Goal: Complete application form

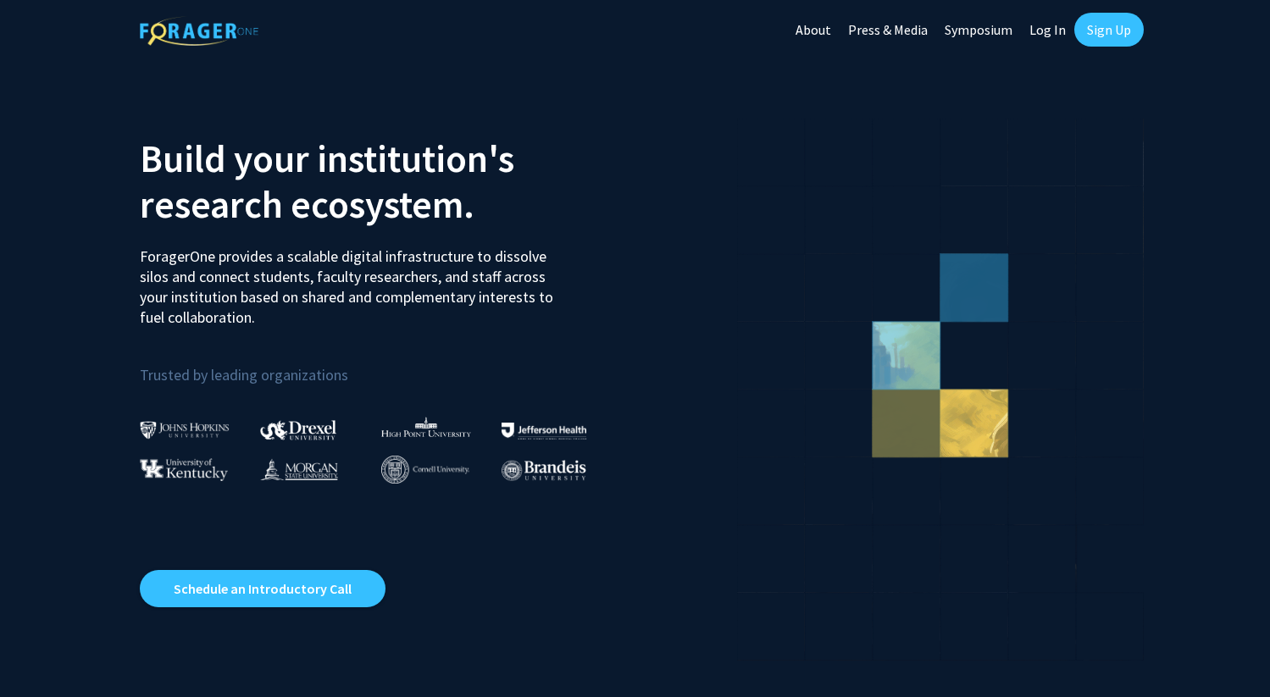
click at [1038, 36] on link "Log In" at bounding box center [1047, 29] width 53 height 59
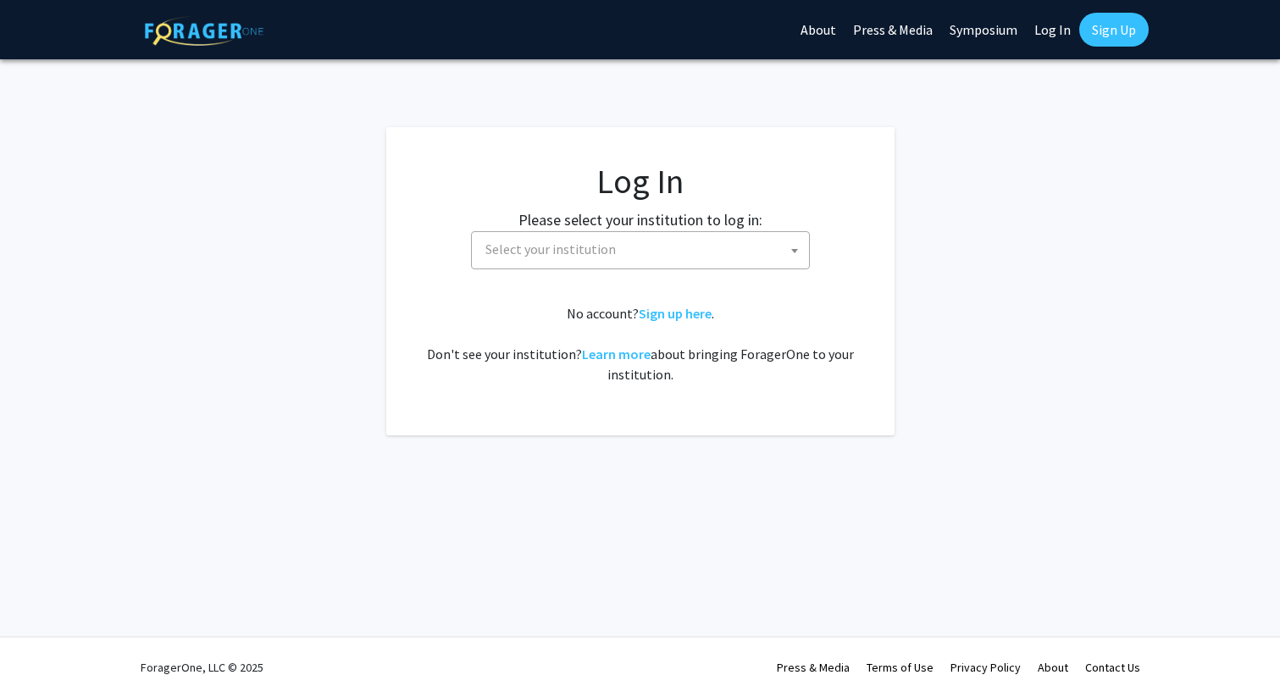
click at [607, 247] on span "Select your institution" at bounding box center [550, 249] width 130 height 17
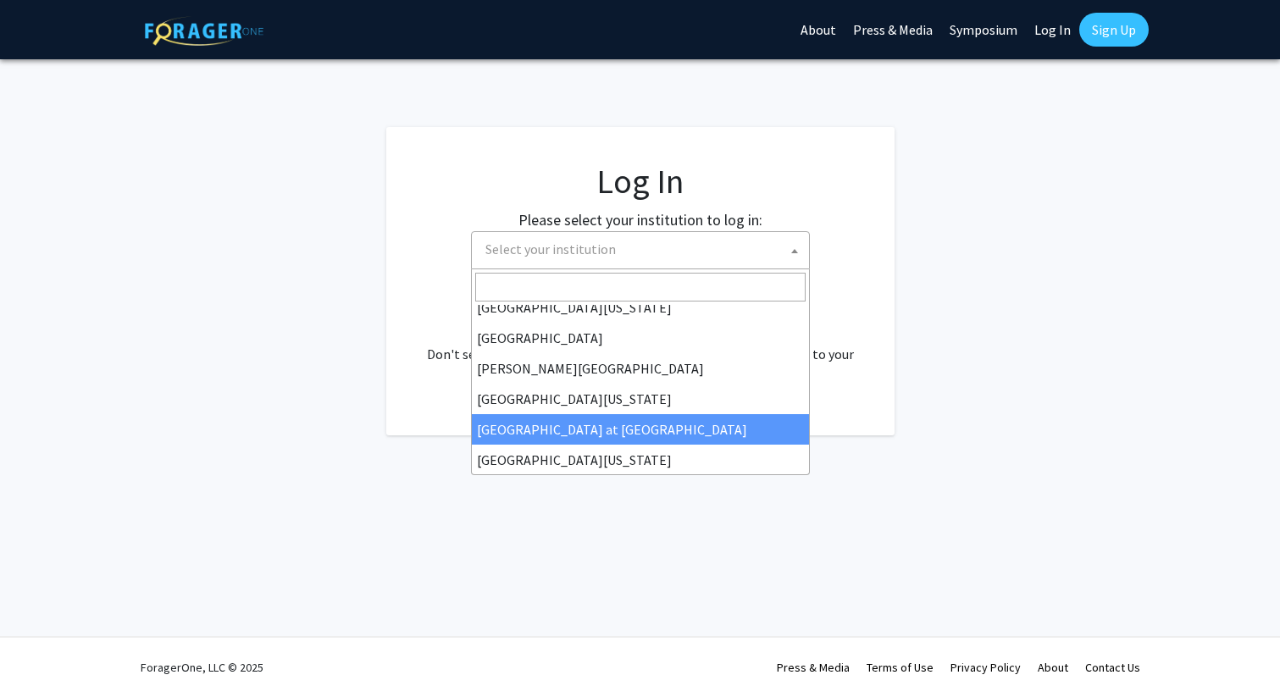
scroll to position [593, 0]
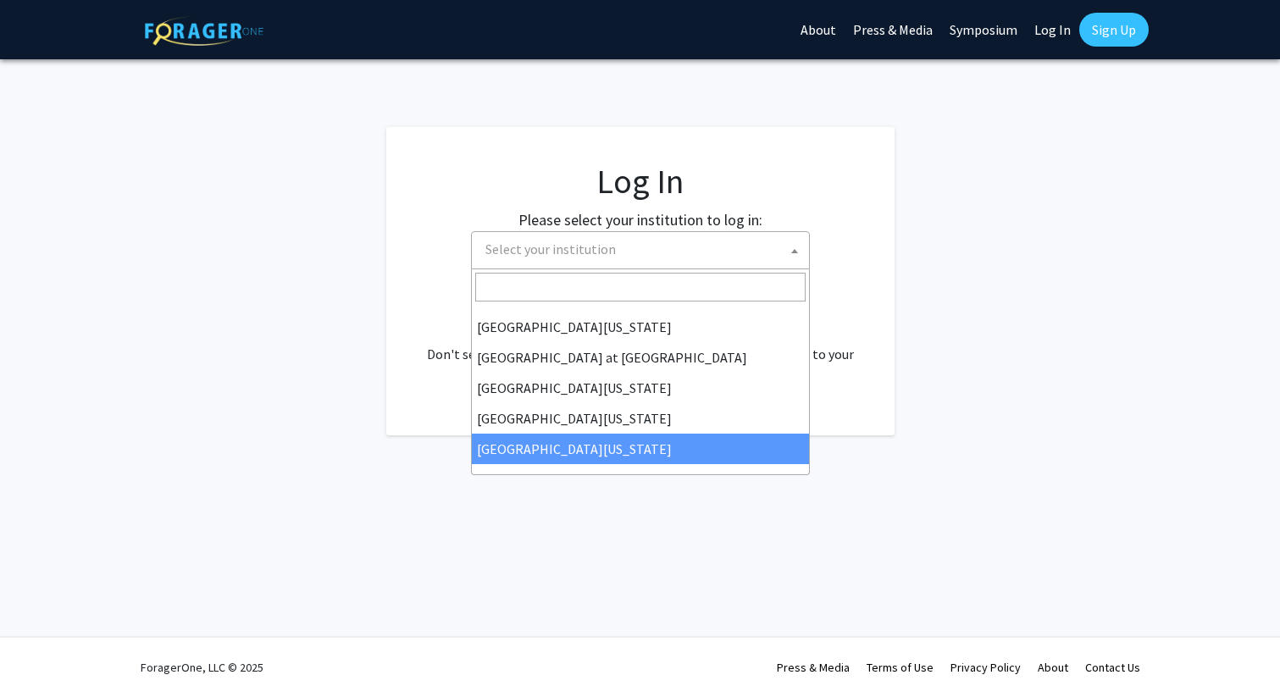
select select "33"
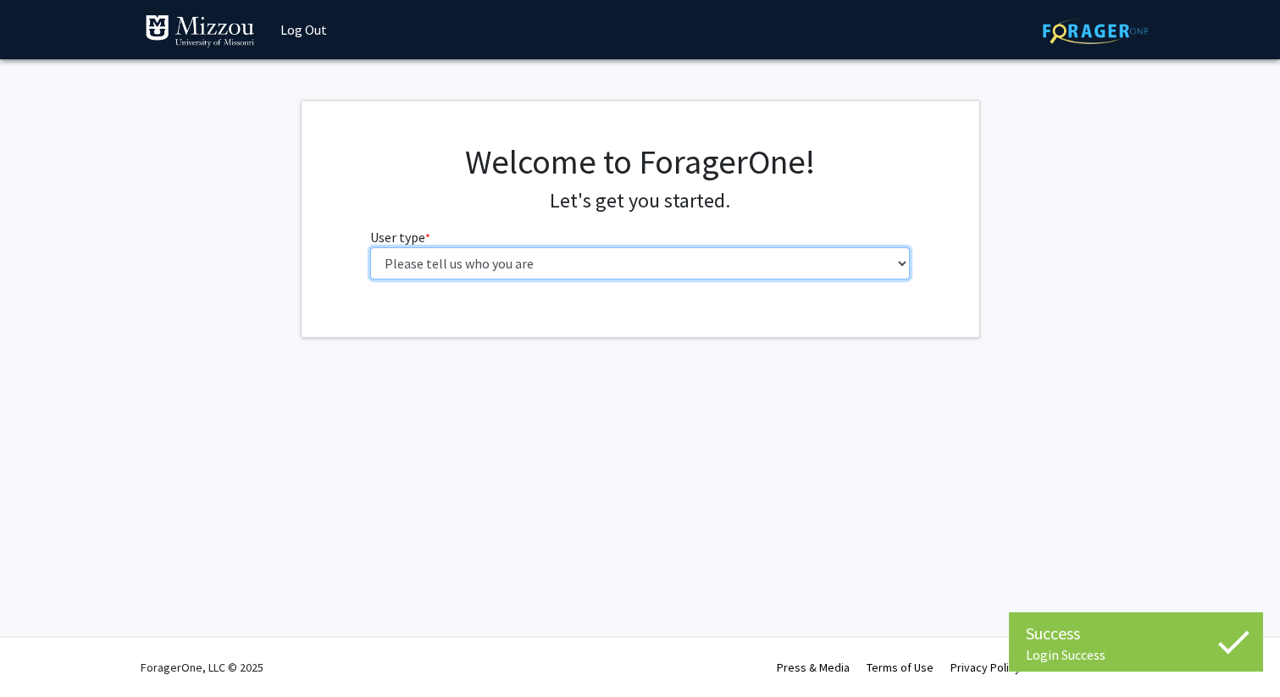
click at [505, 270] on select "Please tell us who you are Undergraduate Student Master's Student Doctoral Cand…" at bounding box center [640, 263] width 540 height 32
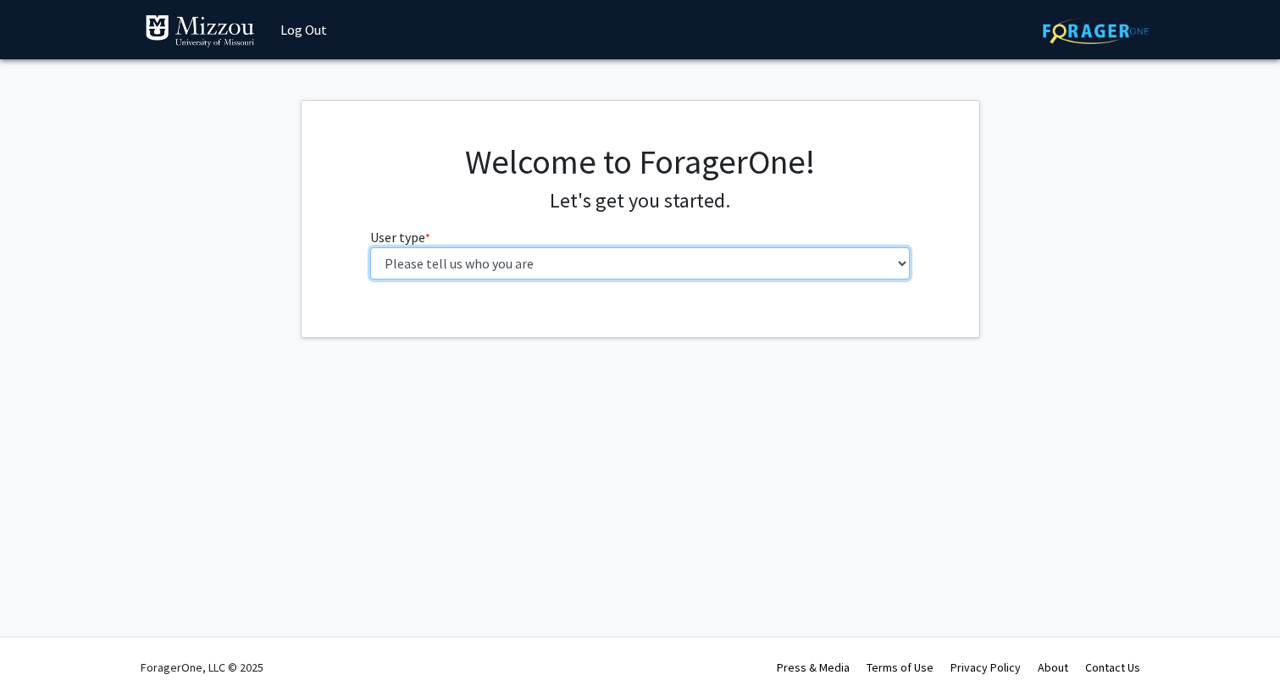
select select "1: undergrad"
click at [370, 247] on select "Please tell us who you are Undergraduate Student Master's Student Doctoral Cand…" at bounding box center [640, 263] width 540 height 32
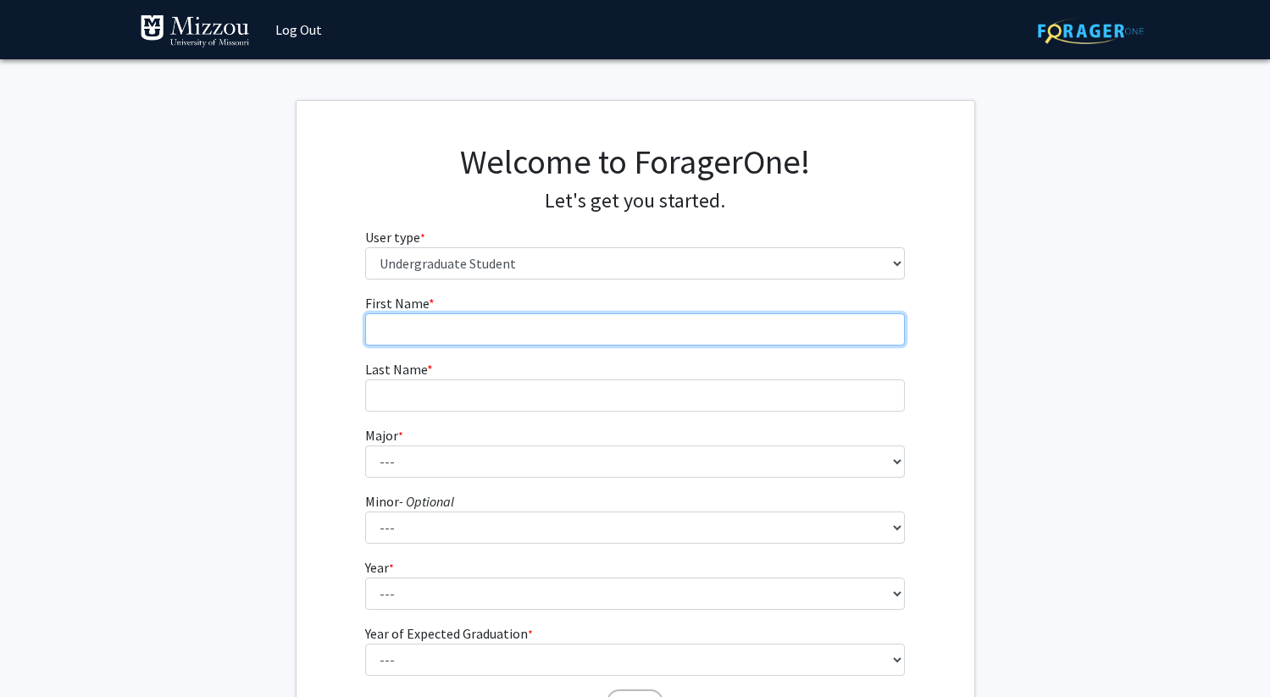
click at [480, 336] on input "First Name * required" at bounding box center [635, 329] width 540 height 32
type input "[PERSON_NAME]"
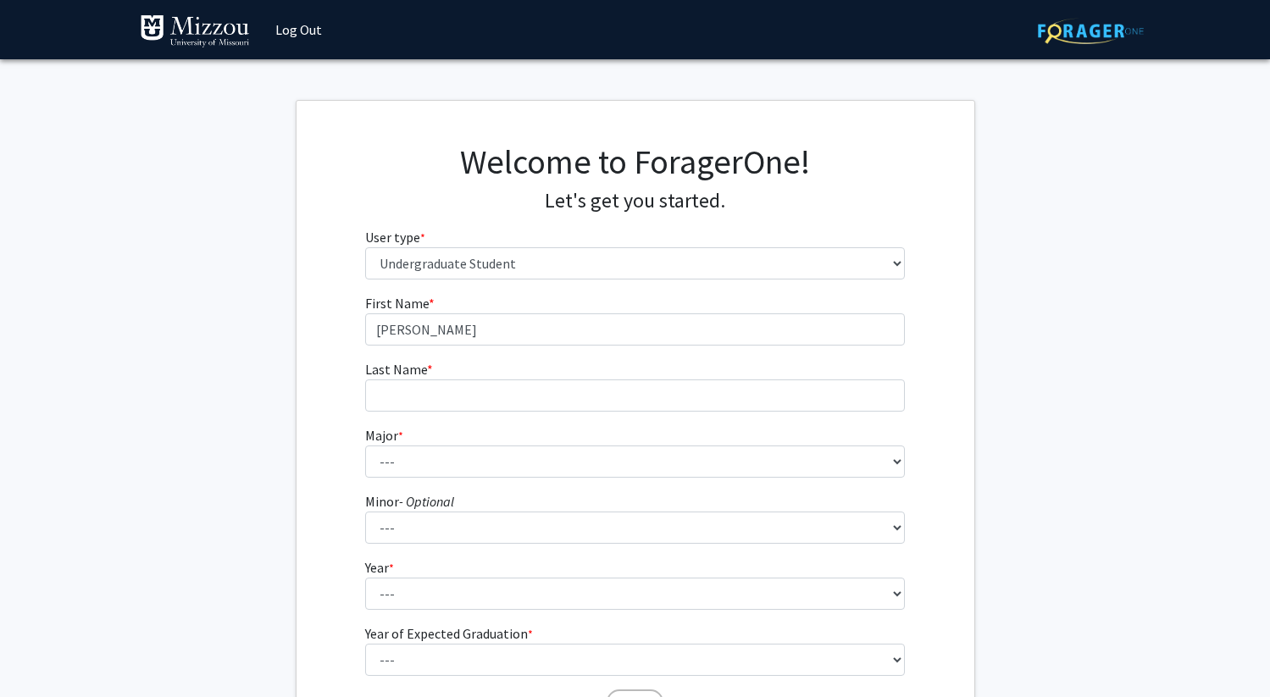
type input "Zenser"
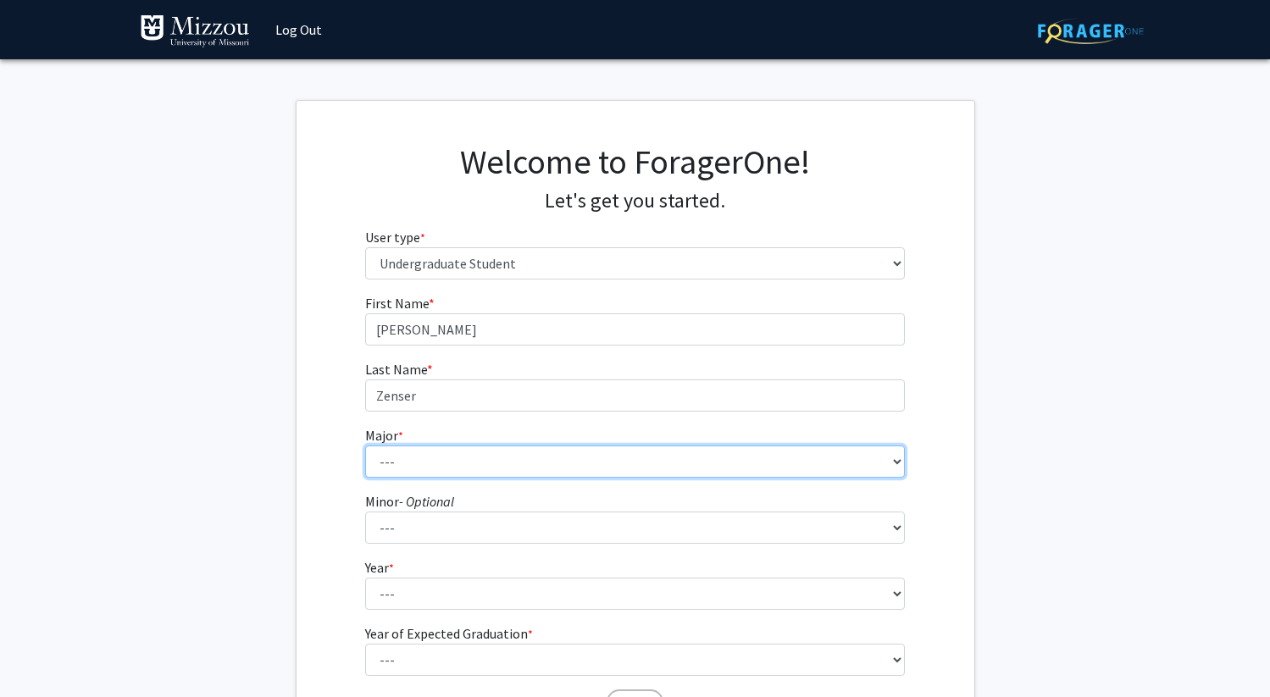
click at [465, 472] on select "--- Agribusiness Management Agricultural Education Agricultural Education: Comm…" at bounding box center [635, 462] width 540 height 32
select select "73: 2565"
click at [365, 446] on select "--- Agribusiness Management Agricultural Education Agricultural Education: Comm…" at bounding box center [635, 462] width 540 height 32
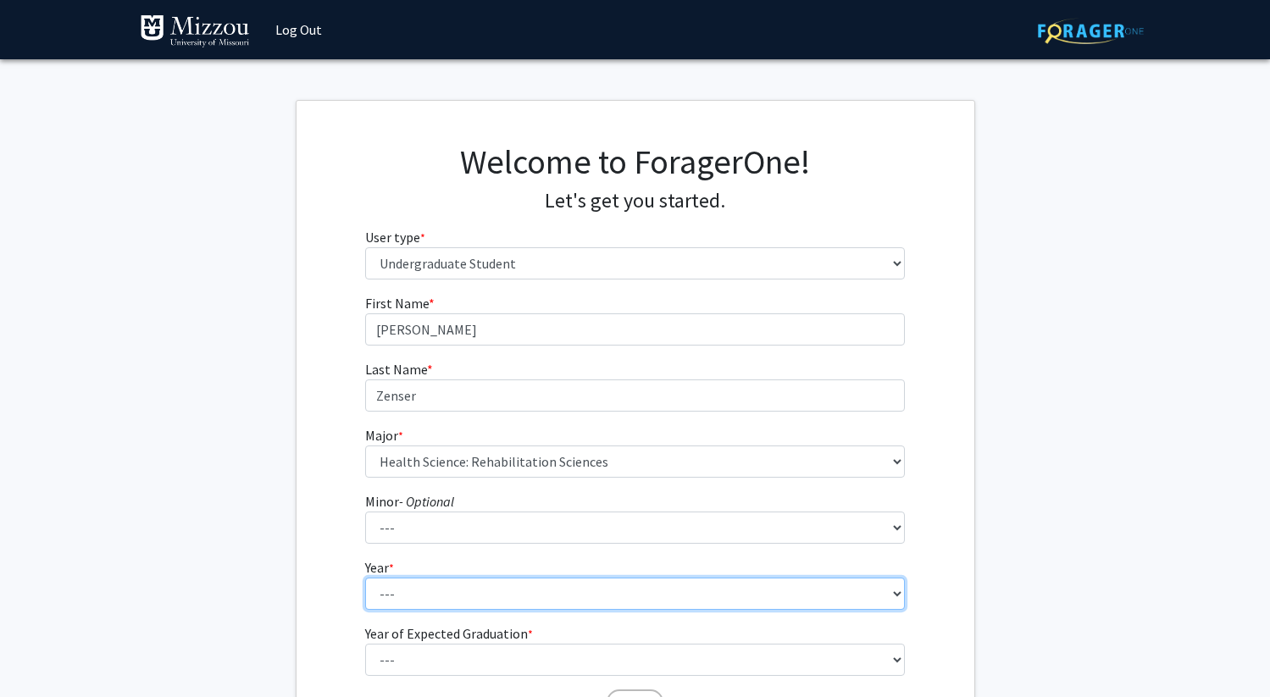
click at [485, 592] on select "--- First-year Sophomore Junior Senior Postbaccalaureate Certificate" at bounding box center [635, 594] width 540 height 32
select select "1: first-year"
click at [365, 578] on select "--- First-year Sophomore Junior Senior Postbaccalaureate Certificate" at bounding box center [635, 594] width 540 height 32
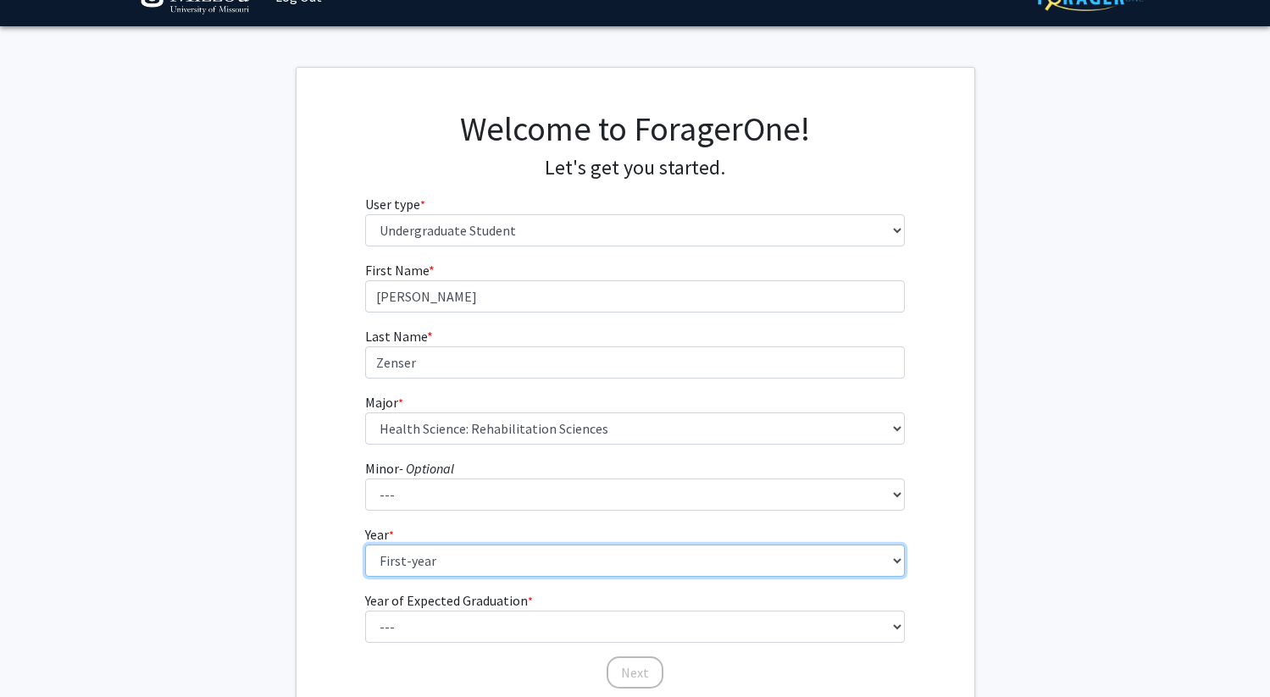
scroll to position [65, 0]
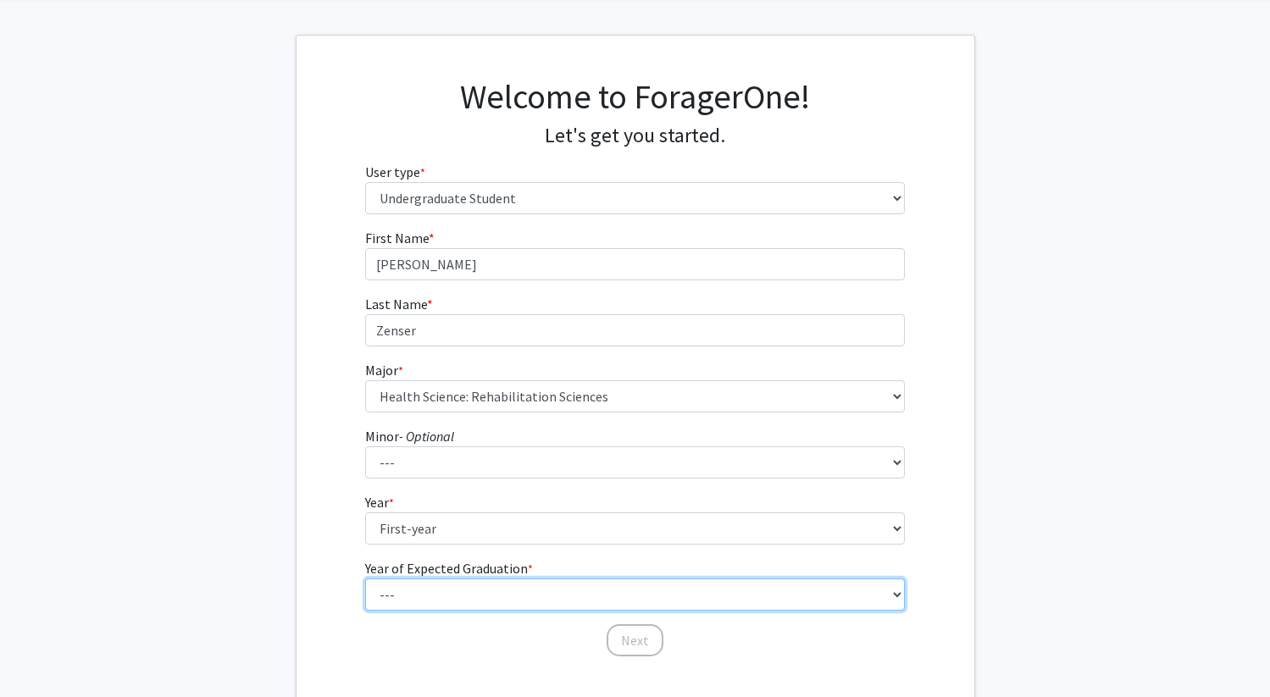
click at [484, 592] on select "--- 2025 2026 2027 2028 2029 2030 2031 2032 2033 2034" at bounding box center [635, 595] width 540 height 32
select select "5: 2029"
click at [365, 579] on select "--- 2025 2026 2027 2028 2029 2030 2031 2032 2033 2034" at bounding box center [635, 595] width 540 height 32
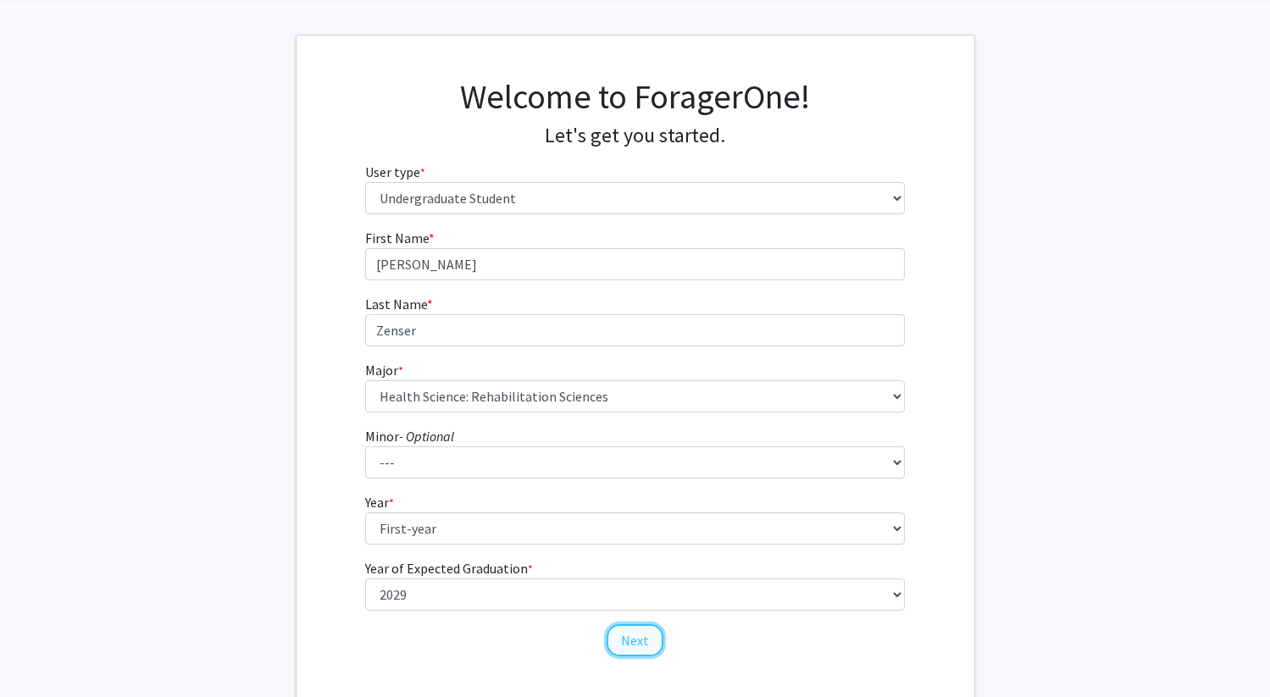
click at [646, 631] on button "Next" at bounding box center [635, 640] width 57 height 32
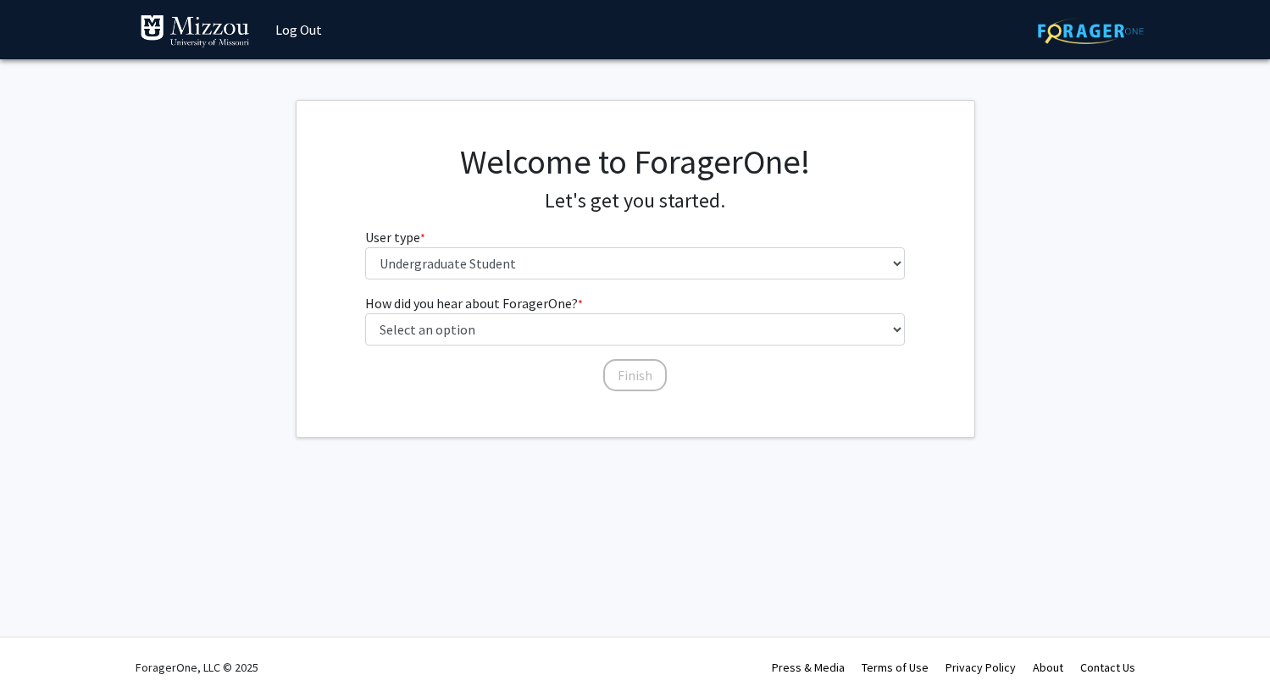
scroll to position [0, 0]
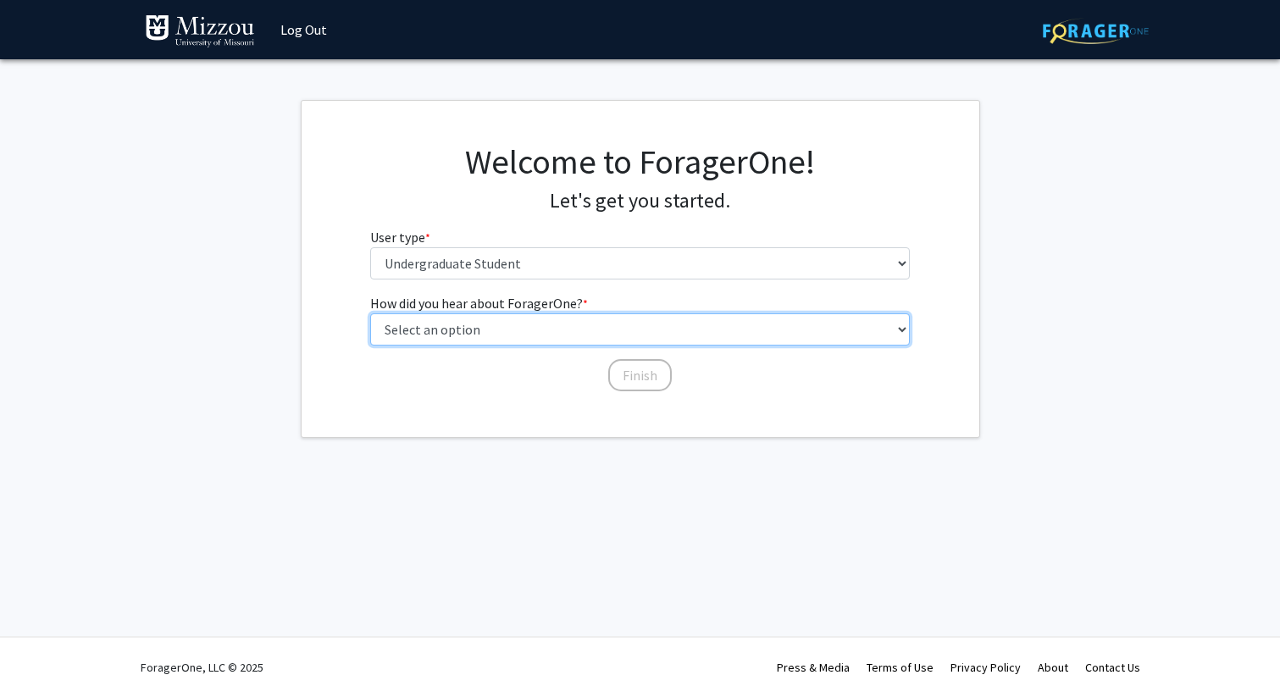
click at [561, 343] on select "Select an option Peer/student recommendation Faculty/staff recommendation Unive…" at bounding box center [640, 329] width 540 height 32
select select "2: faculty_recommendation"
click at [370, 313] on select "Select an option Peer/student recommendation Faculty/staff recommendation Unive…" at bounding box center [640, 329] width 540 height 32
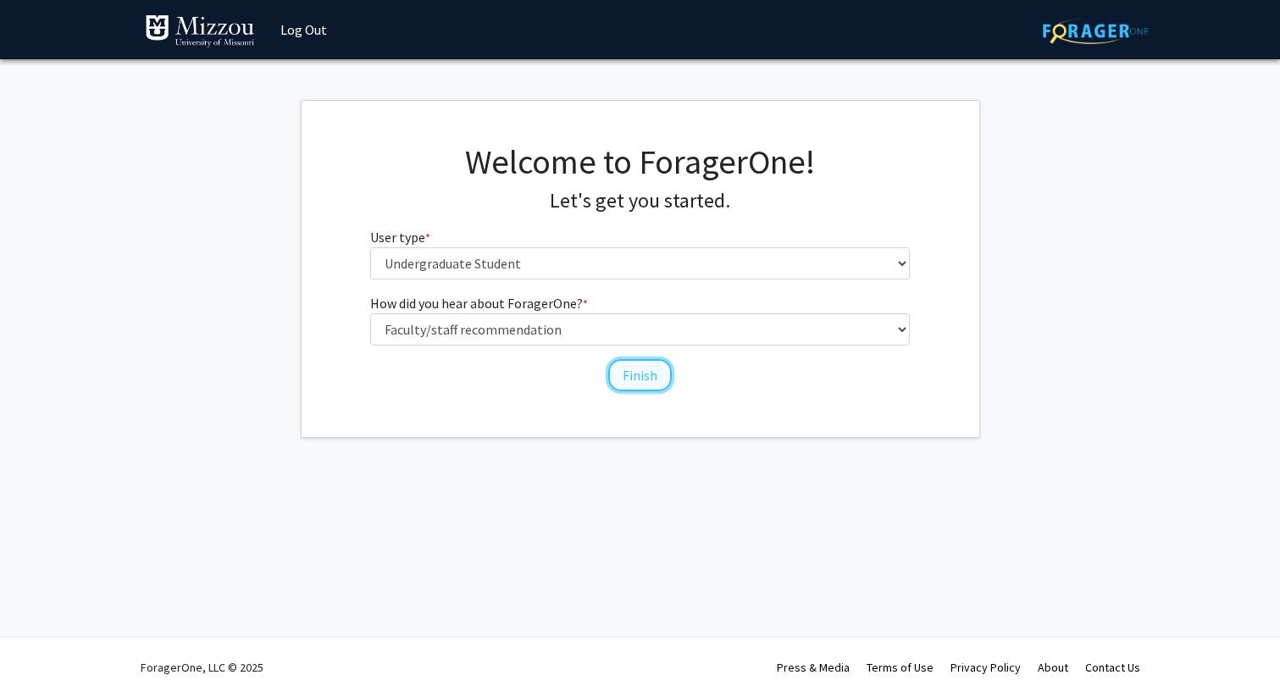
click at [634, 383] on button "Finish" at bounding box center [640, 375] width 64 height 32
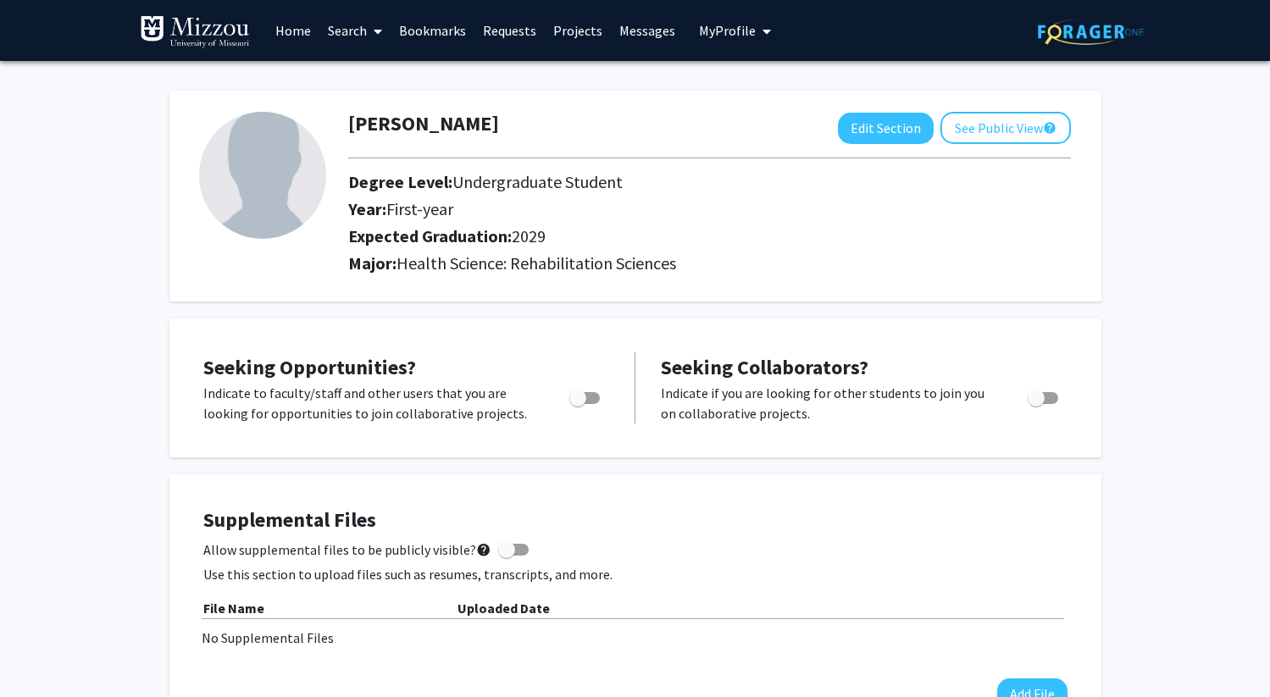
click at [592, 391] on label "Toggle" at bounding box center [581, 398] width 37 height 20
click at [578, 404] on input "Are you actively seeking opportunities?" at bounding box center [577, 404] width 1 height 1
checkbox input "true"
click at [302, 404] on p "Indicate to faculty/staff and other users that you are looking for opportunitie…" at bounding box center [370, 403] width 334 height 41
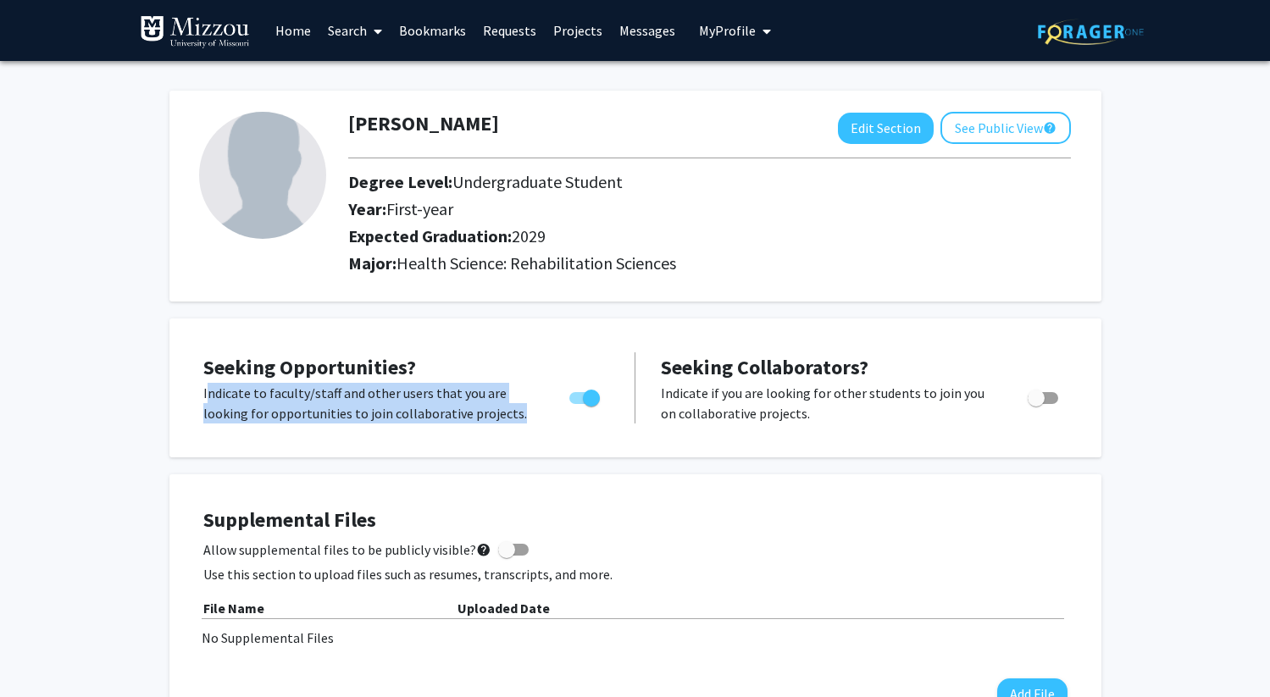
click at [302, 404] on p "Indicate to faculty/staff and other users that you are looking for opportunitie…" at bounding box center [370, 403] width 334 height 41
click at [217, 417] on p "Indicate to faculty/staff and other users that you are looking for opportunitie…" at bounding box center [370, 403] width 334 height 41
